Goal: Information Seeking & Learning: Learn about a topic

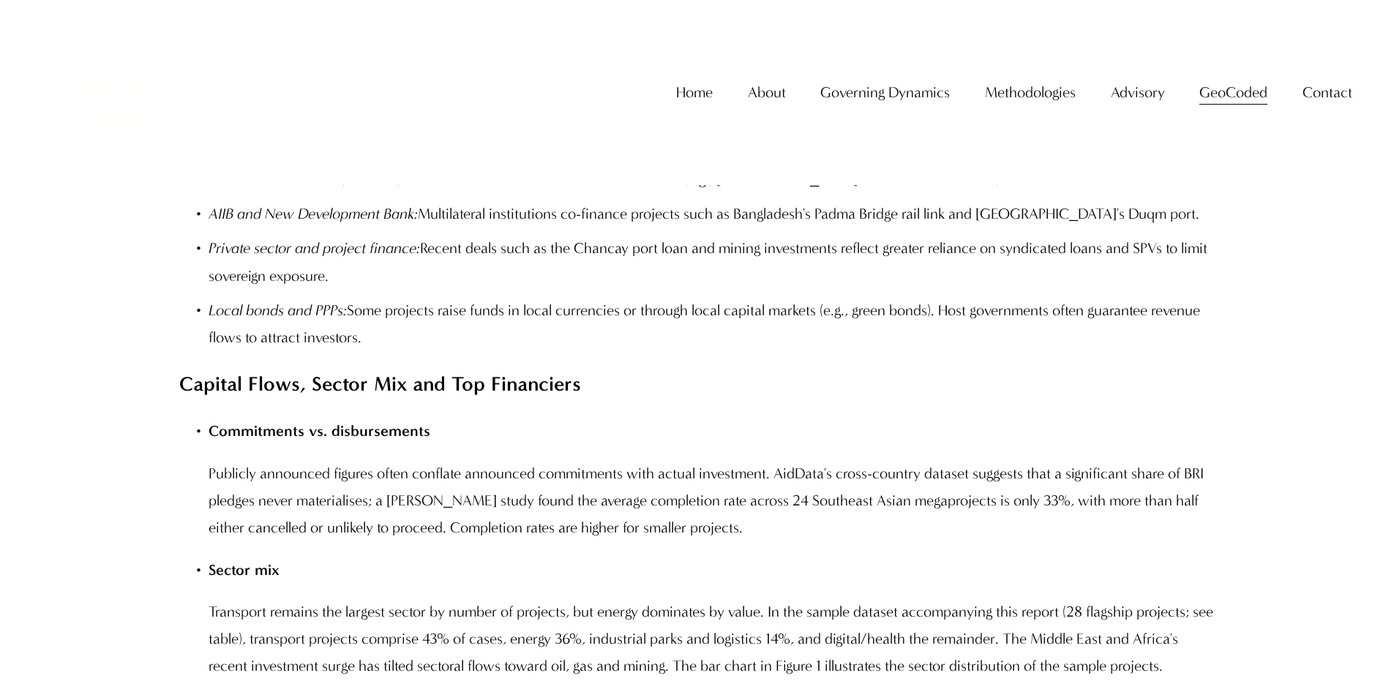
scroll to position [4130, 0]
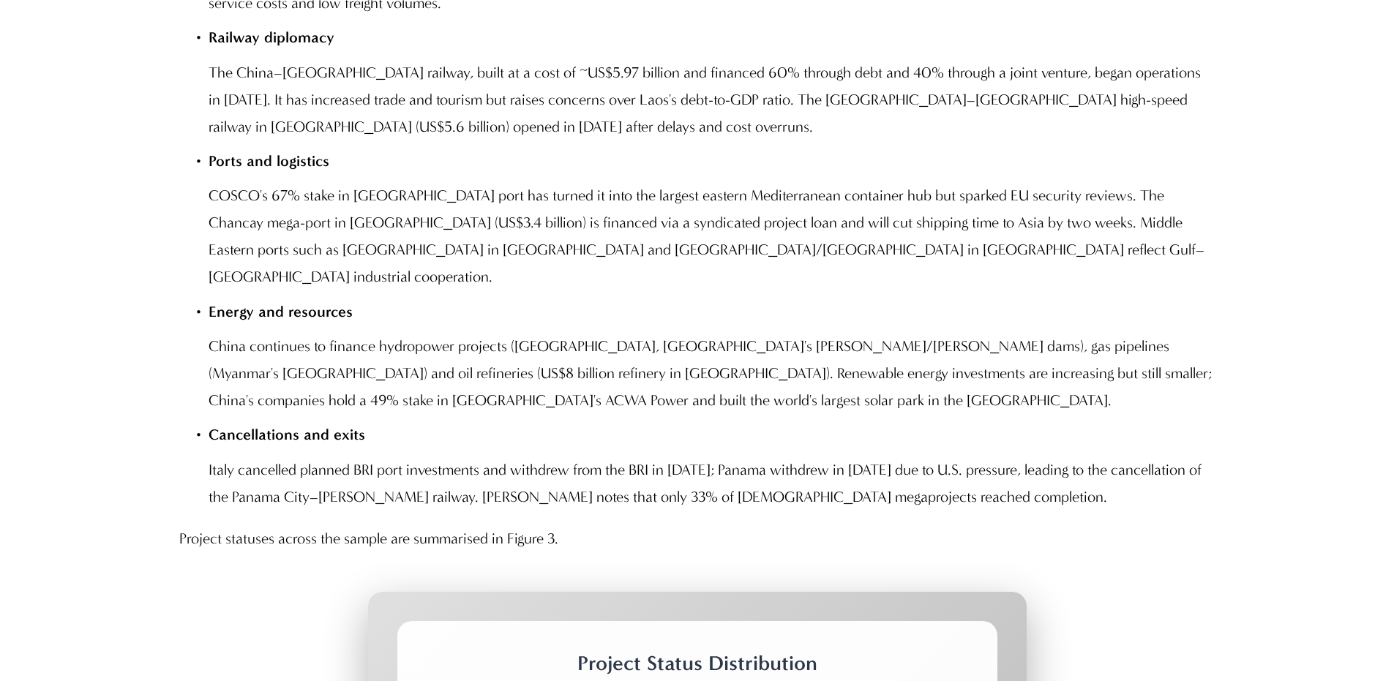
scroll to position [6763, 0]
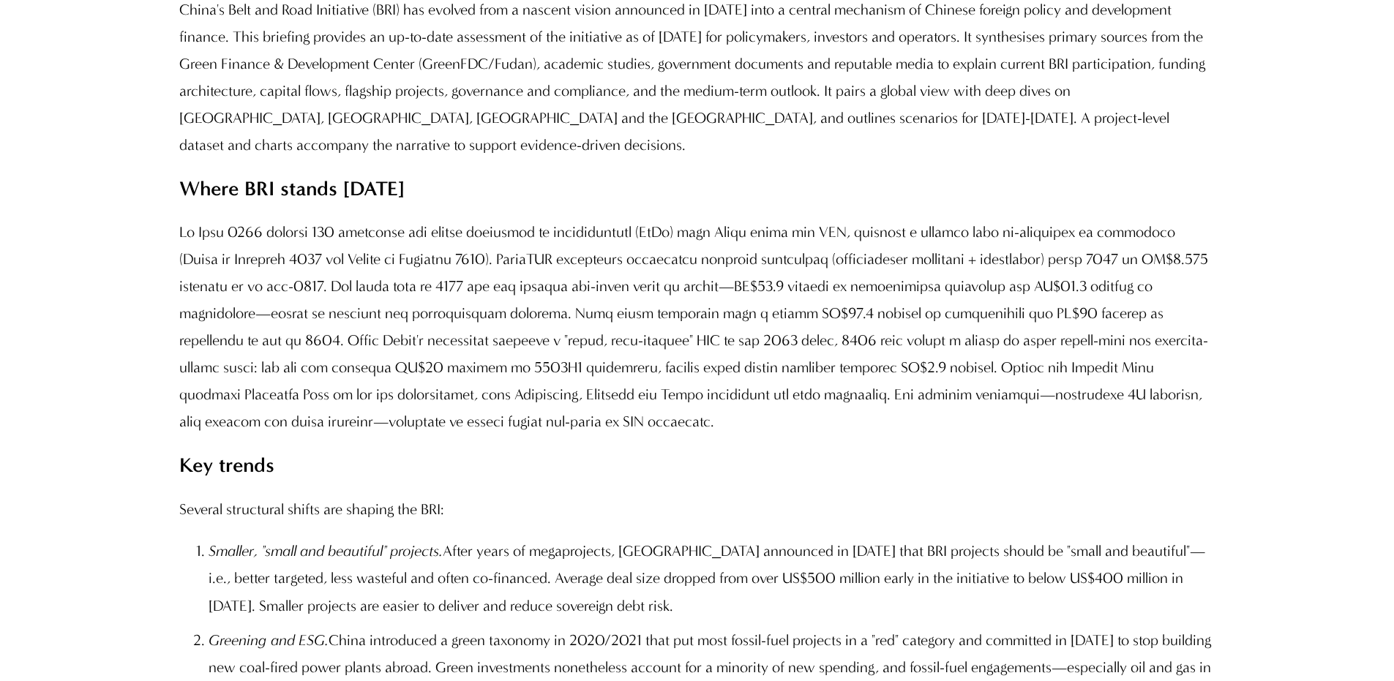
scroll to position [1389, 0]
drag, startPoint x: 841, startPoint y: 326, endPoint x: 847, endPoint y: 232, distance: 93.9
